Goal: Task Accomplishment & Management: Use online tool/utility

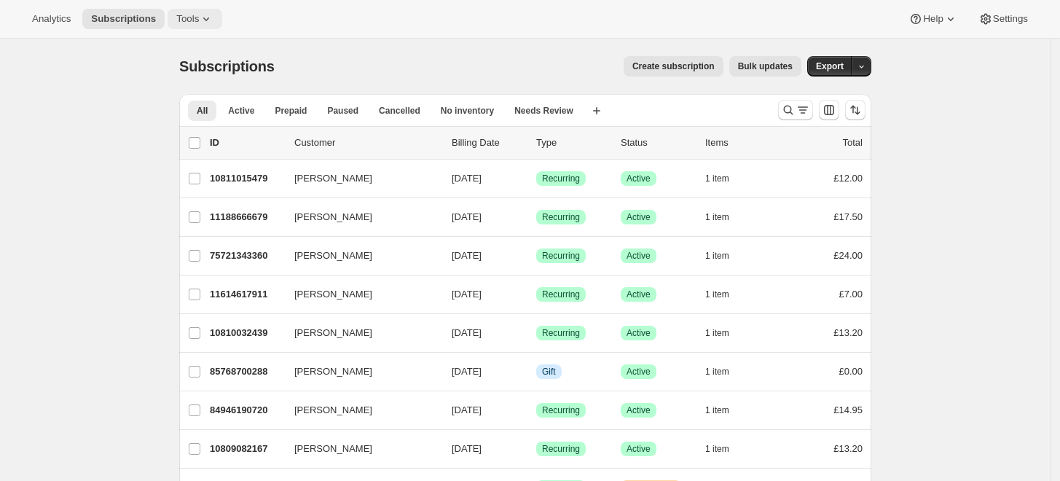
click at [181, 26] on button "Tools" at bounding box center [194, 19] width 55 height 20
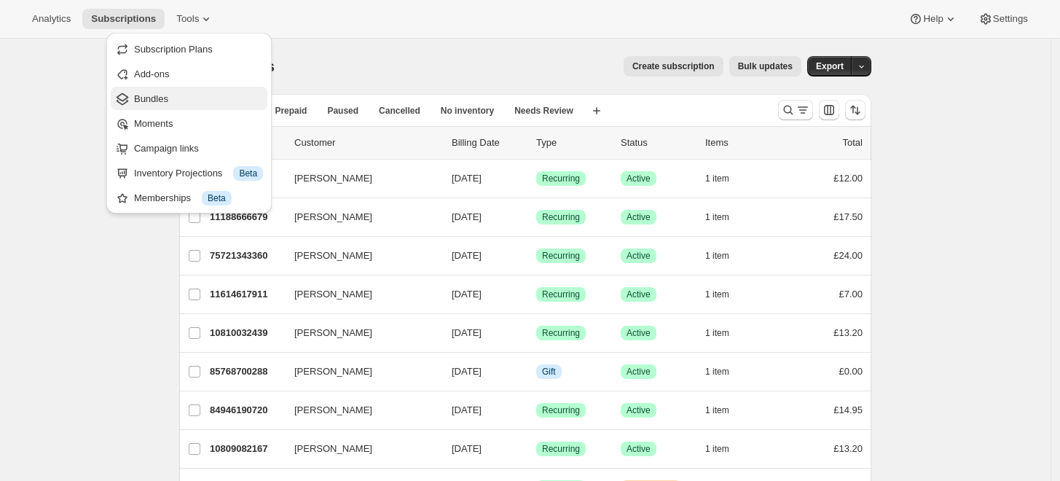
click at [159, 100] on span "Bundles" at bounding box center [151, 98] width 34 height 11
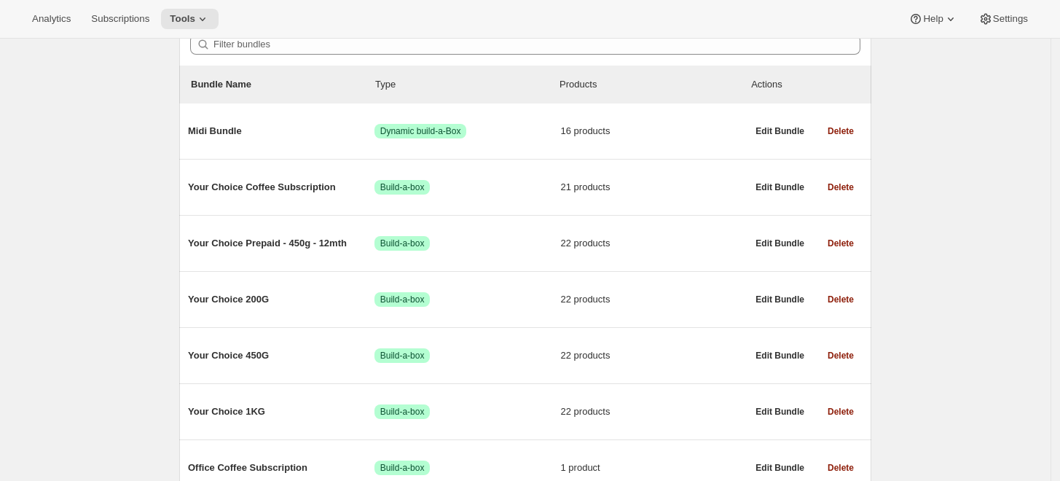
scroll to position [55, 0]
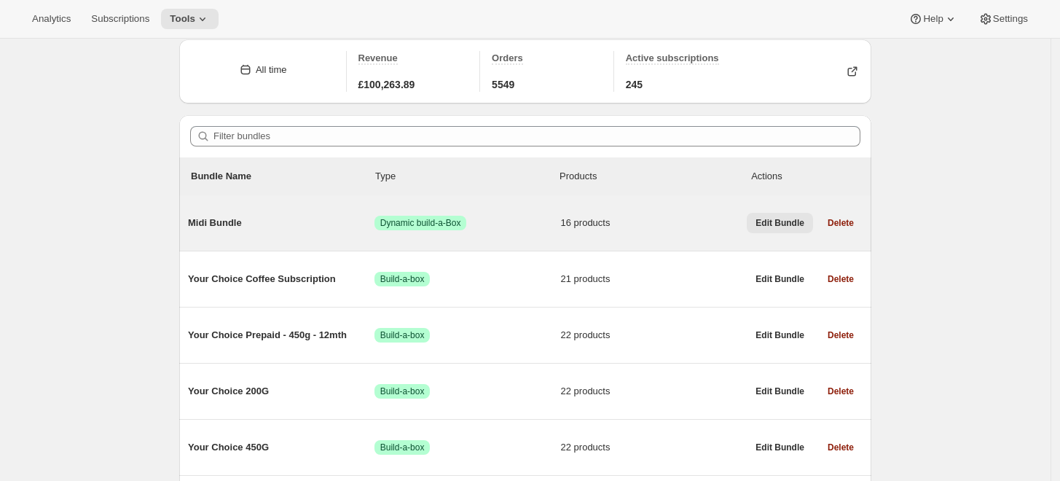
click at [786, 218] on span "Edit Bundle" at bounding box center [779, 223] width 49 height 12
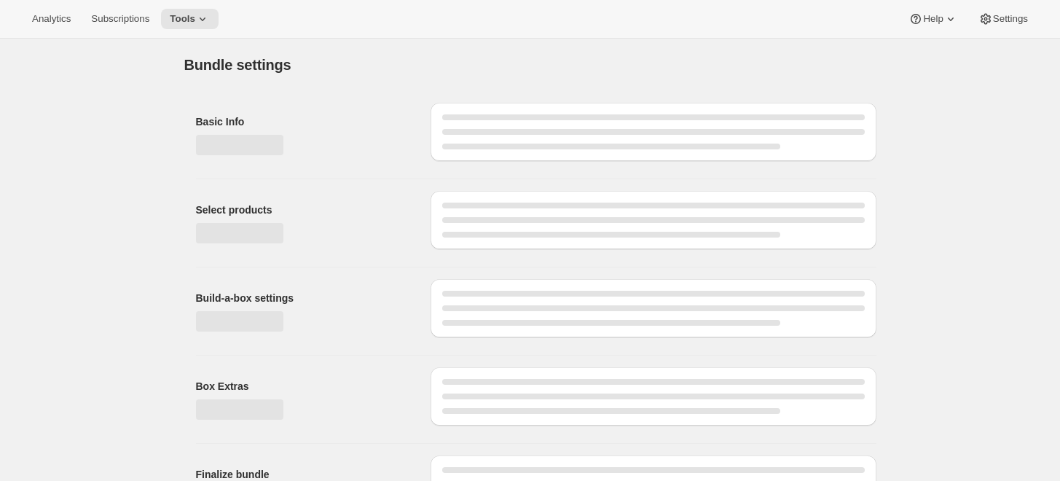
type input "Midi Bundle"
radio input "true"
select select "minMax"
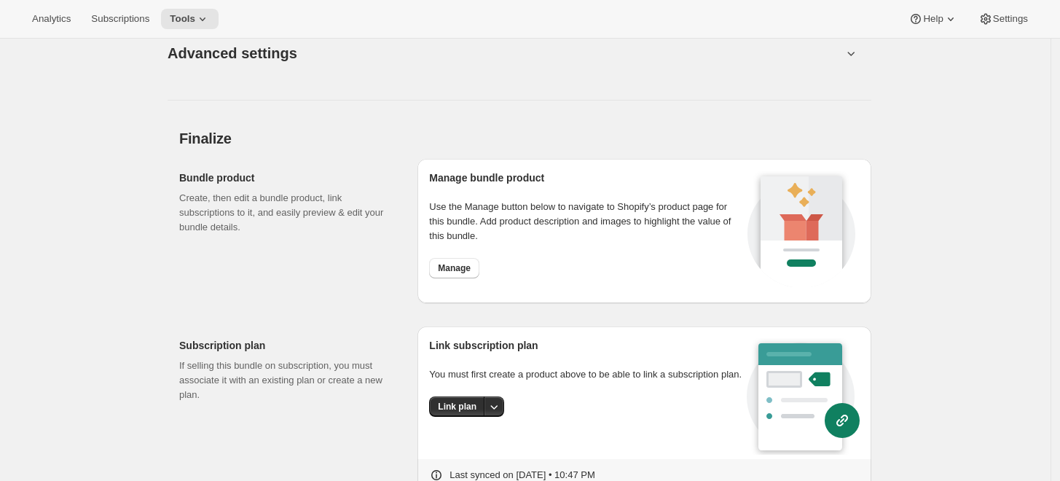
scroll to position [1962, 0]
